Goal: Task Accomplishment & Management: Manage account settings

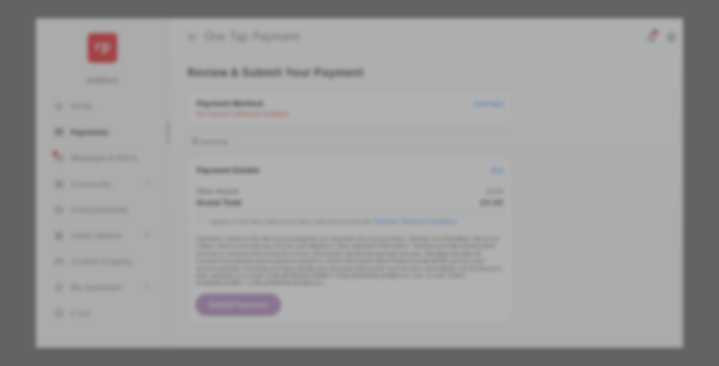
scroll to position [9, 0]
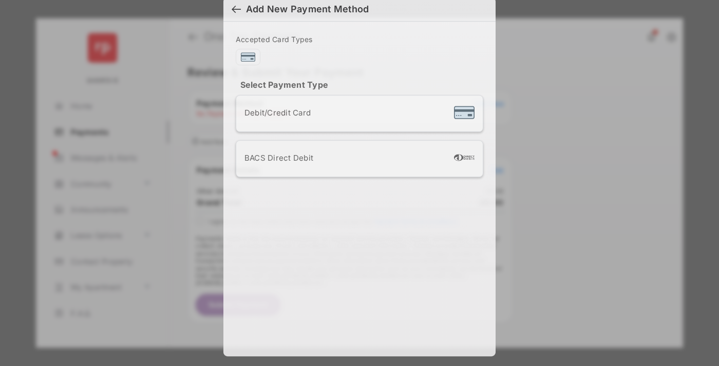
click at [357, 159] on div "BACS Direct Debit" at bounding box center [359, 159] width 230 height 20
click at [391, 328] on button "Continue" at bounding box center [392, 331] width 66 height 25
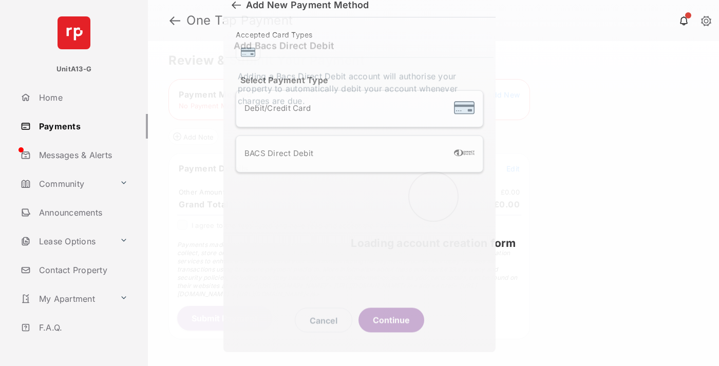
scroll to position [5, 0]
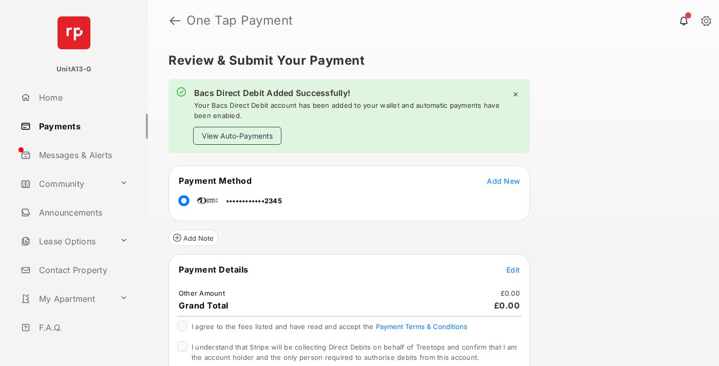
click at [80, 126] on link "Payments" at bounding box center [81, 126] width 131 height 25
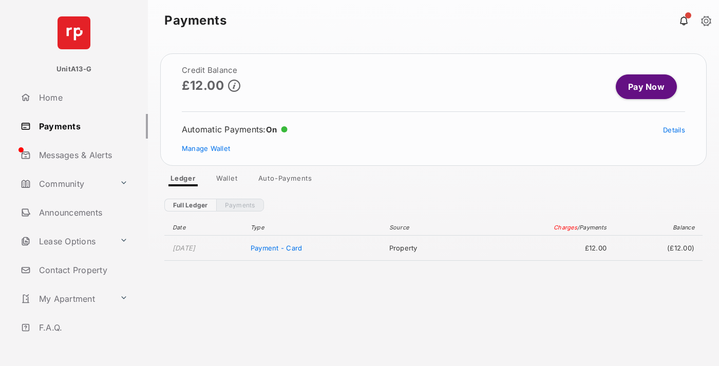
click at [206, 148] on link "Manage Wallet" at bounding box center [206, 148] width 48 height 8
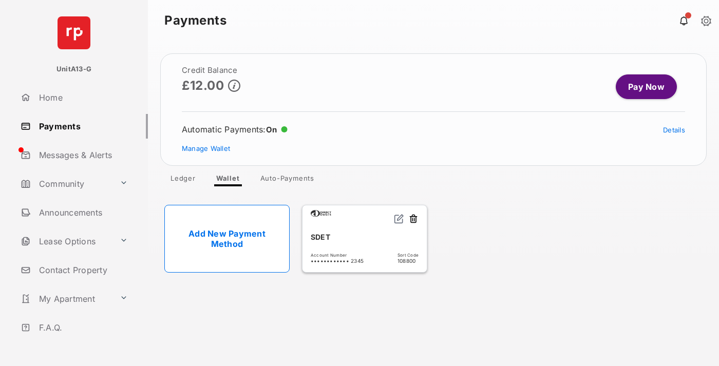
click at [674, 130] on link "Details" at bounding box center [674, 130] width 22 height 8
